Goal: Find specific page/section: Find specific page/section

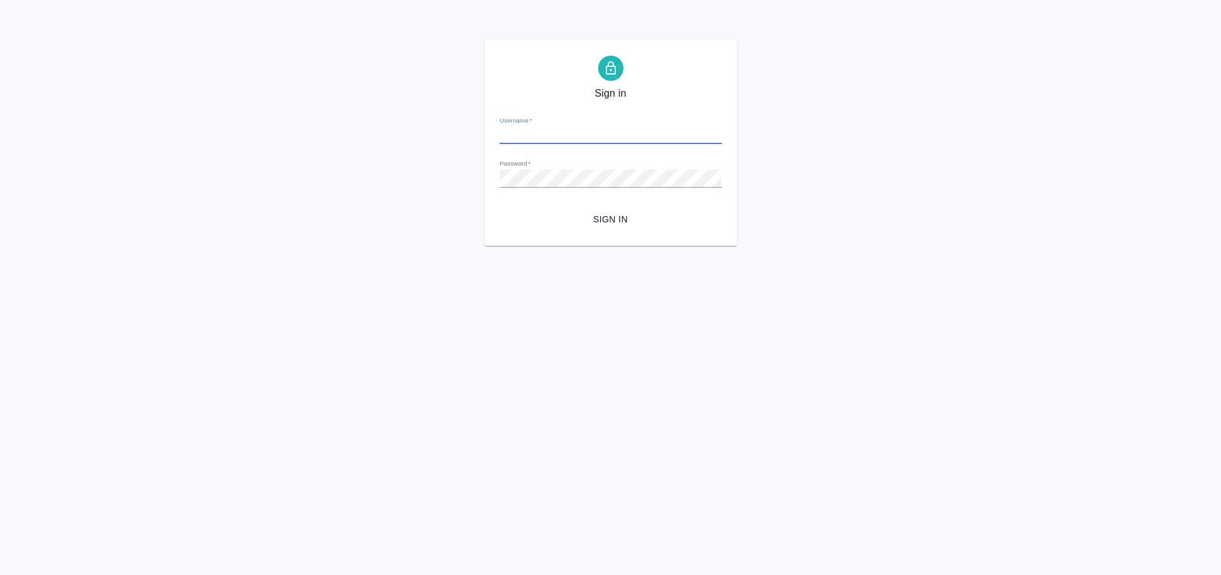
type input "e.arkhipova@awatera.com"
click at [597, 221] on span "Sign in" at bounding box center [611, 220] width 202 height 16
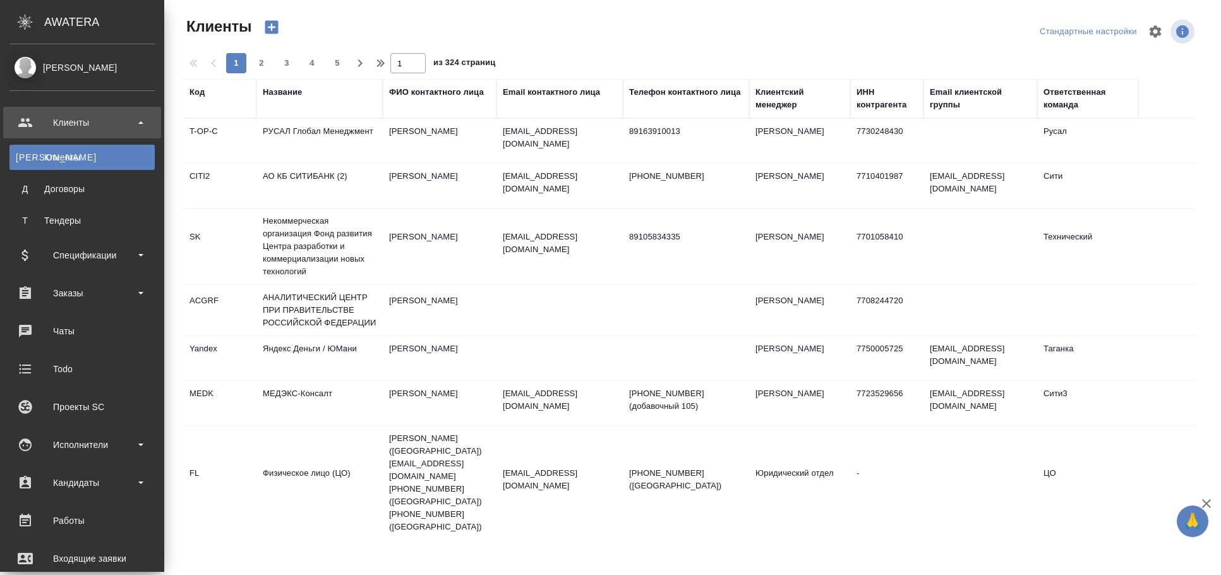
select select "RU"
click at [87, 506] on link "Работы" at bounding box center [82, 521] width 158 height 32
